Goal: Transaction & Acquisition: Purchase product/service

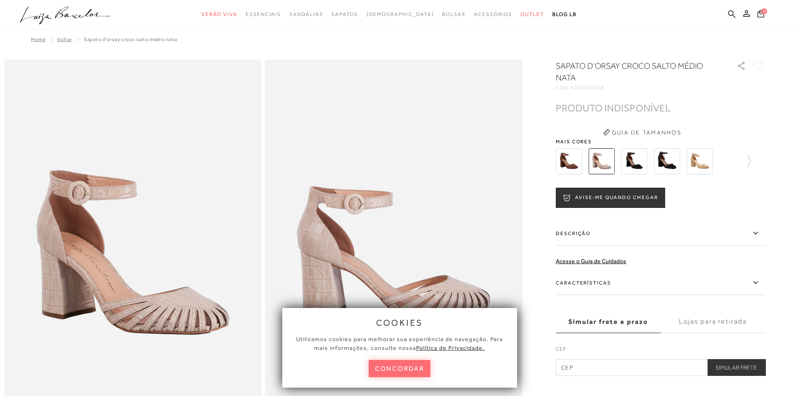
click at [399, 371] on button "concordar" at bounding box center [400, 368] width 62 height 17
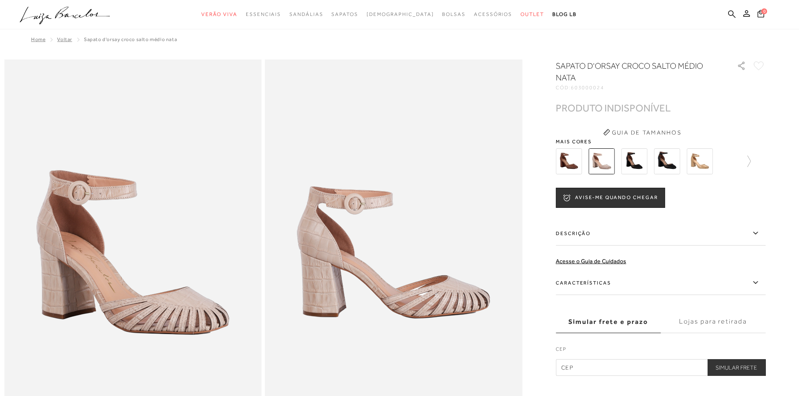
click at [642, 161] on img at bounding box center [634, 161] width 26 height 26
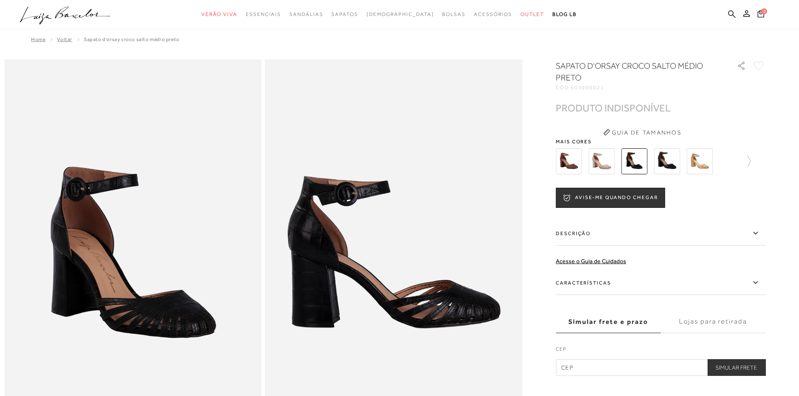
click at [675, 164] on img at bounding box center [667, 161] width 26 height 26
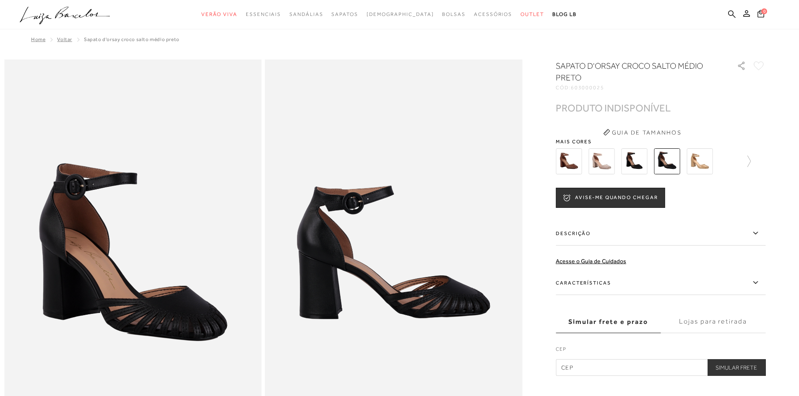
click at [712, 163] on img at bounding box center [699, 161] width 26 height 26
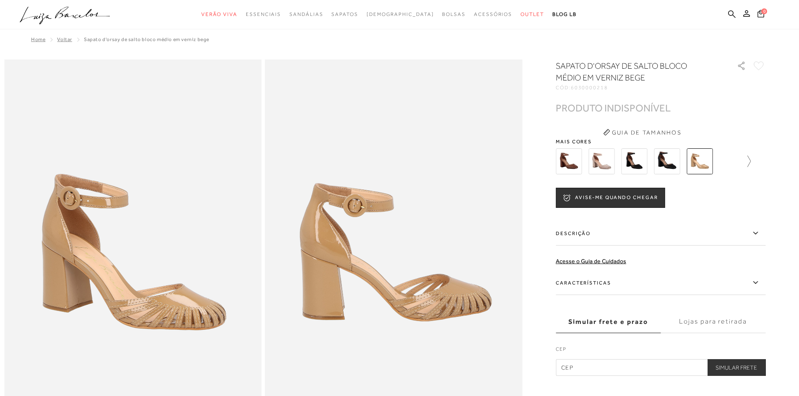
click at [751, 162] on icon at bounding box center [745, 162] width 12 height 12
click at [657, 164] on img at bounding box center [649, 161] width 26 height 26
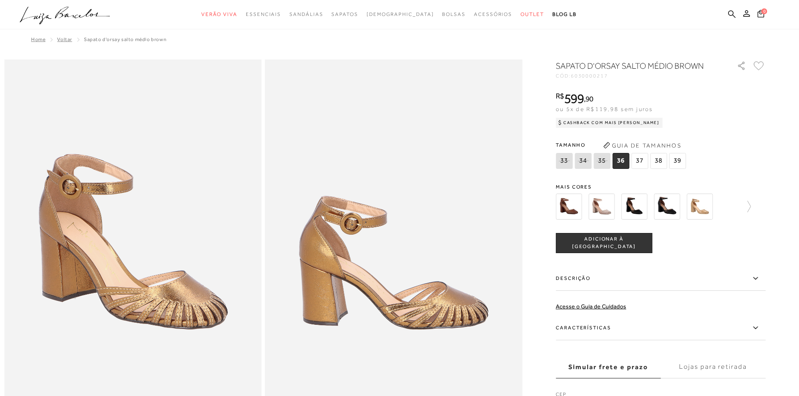
click at [685, 166] on span "39" at bounding box center [677, 161] width 17 height 16
click at [751, 208] on icon at bounding box center [745, 207] width 12 height 12
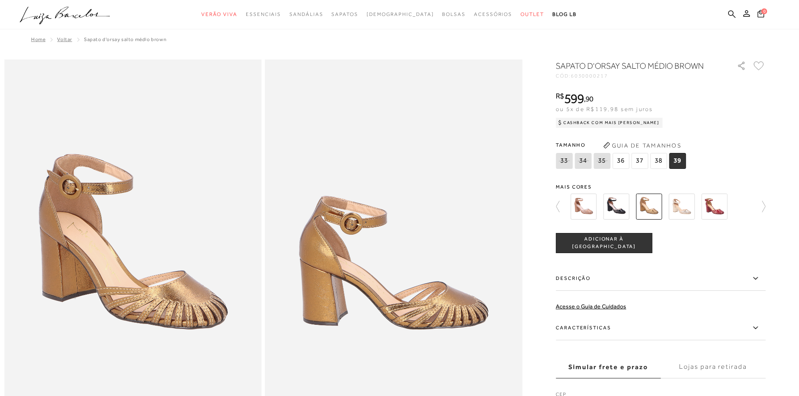
click at [683, 209] on img at bounding box center [681, 207] width 26 height 26
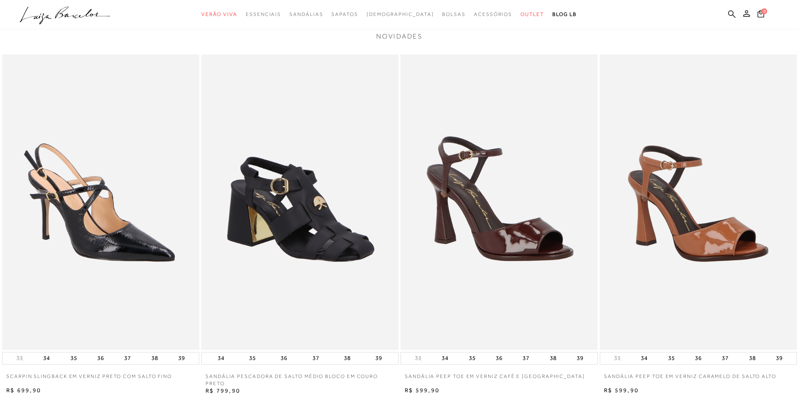
scroll to position [839, 0]
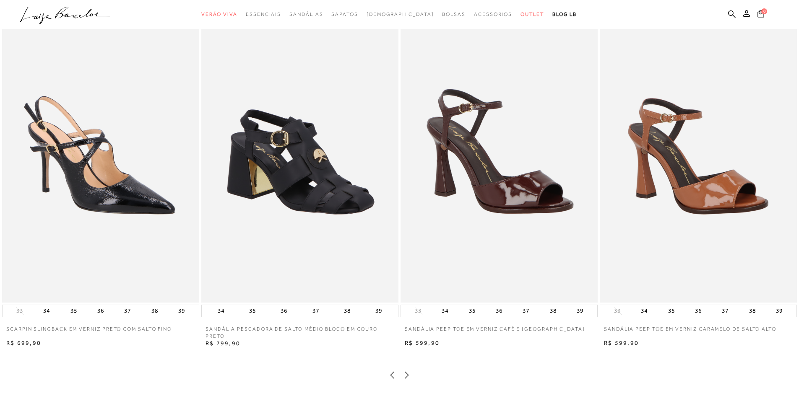
click at [408, 379] on icon at bounding box center [407, 375] width 8 height 8
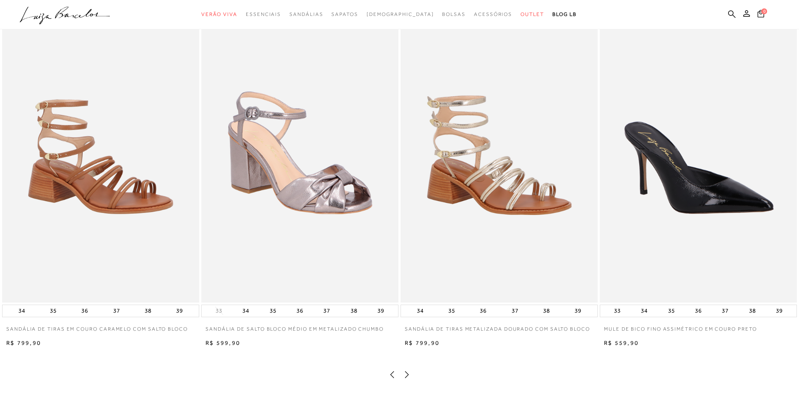
click at [408, 379] on icon at bounding box center [407, 375] width 8 height 8
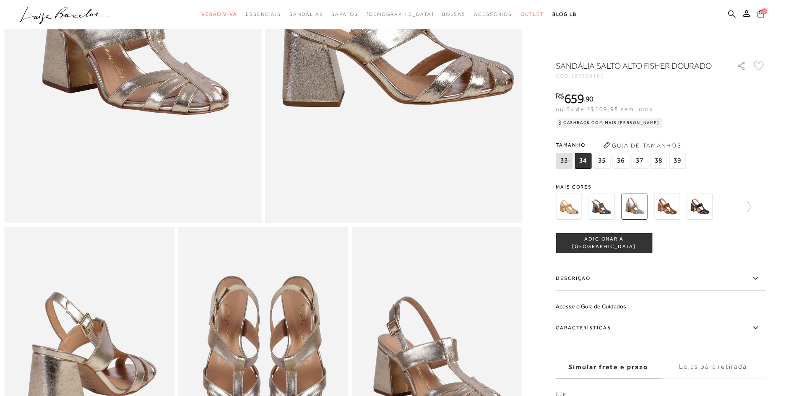
scroll to position [126, 0]
